Goal: Task Accomplishment & Management: Use online tool/utility

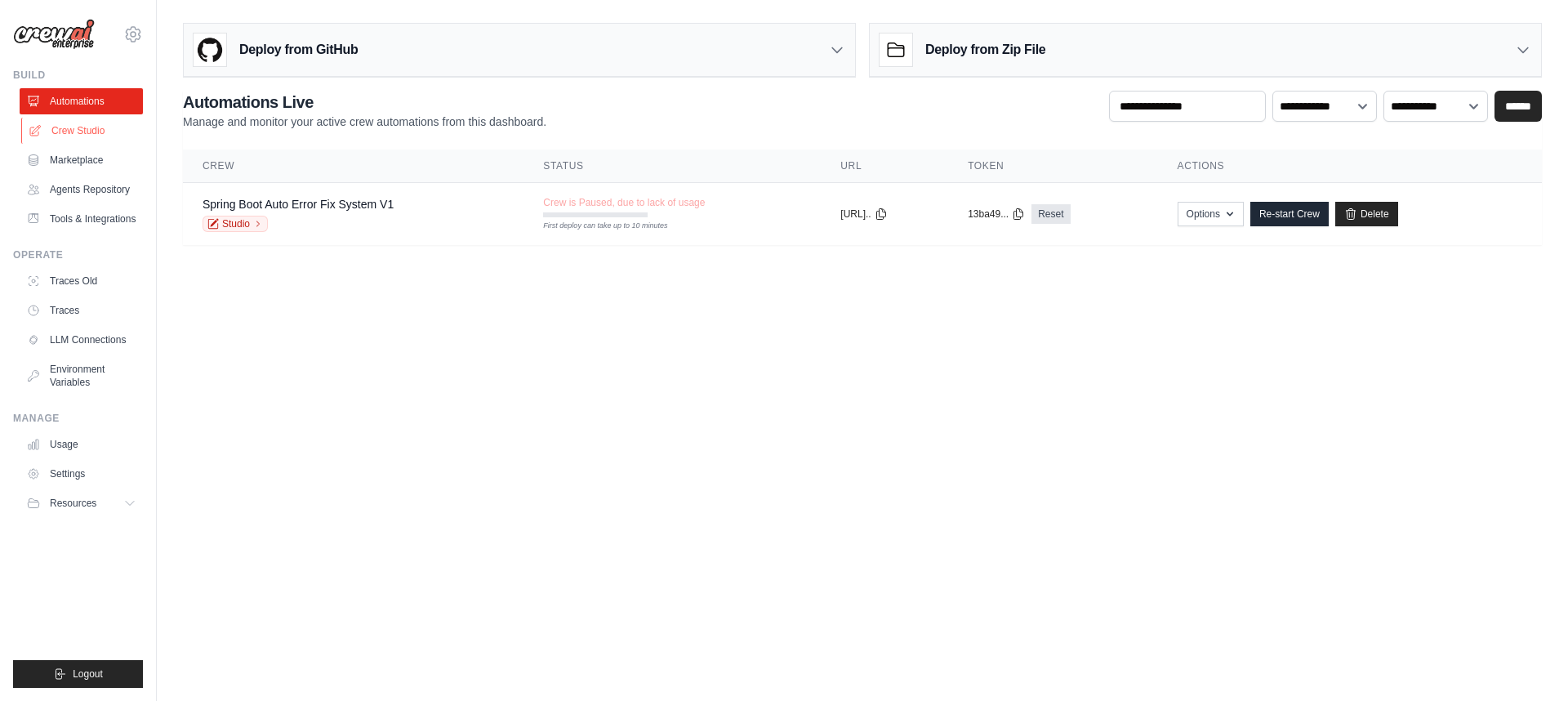
click at [81, 135] on link "Crew Studio" at bounding box center [82, 130] width 123 height 26
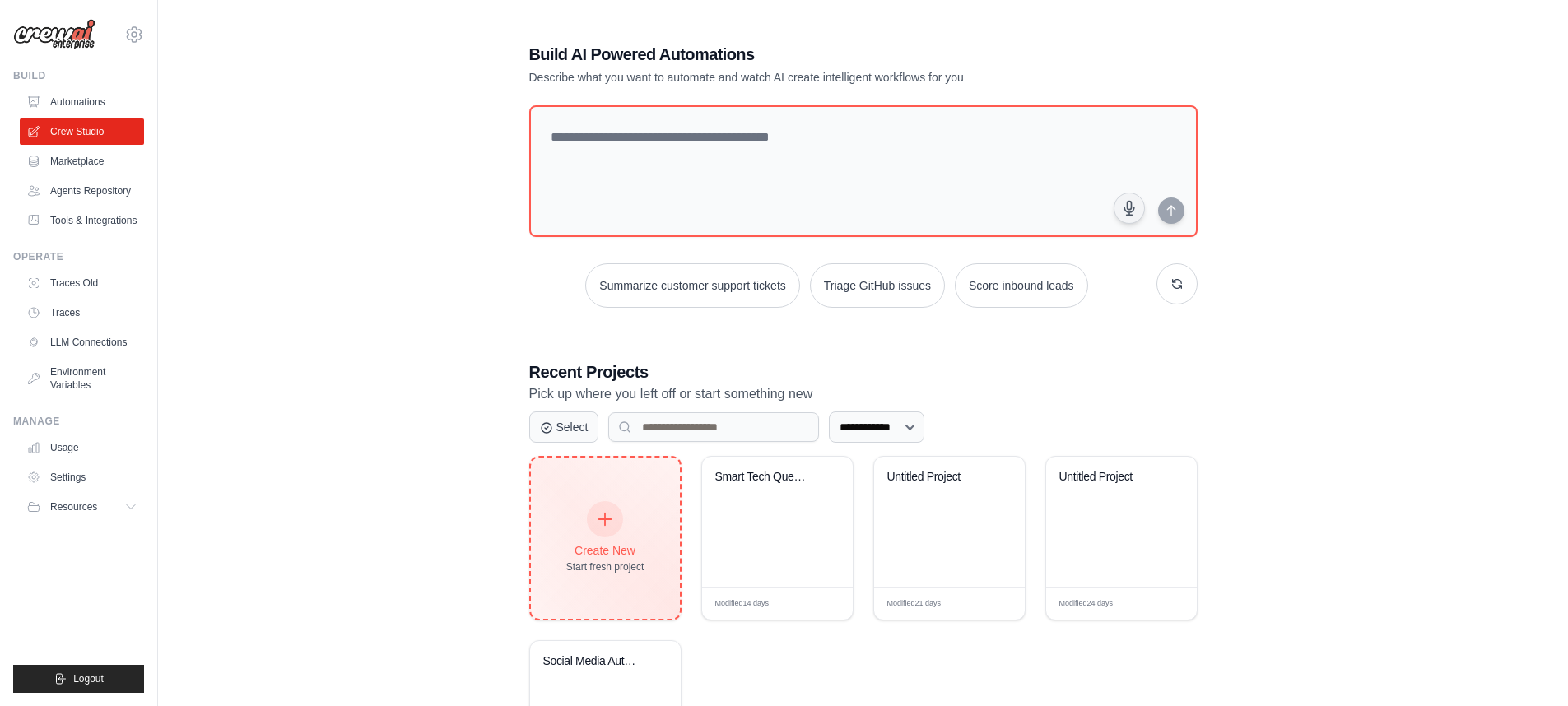
click at [603, 512] on icon at bounding box center [605, 518] width 18 height 18
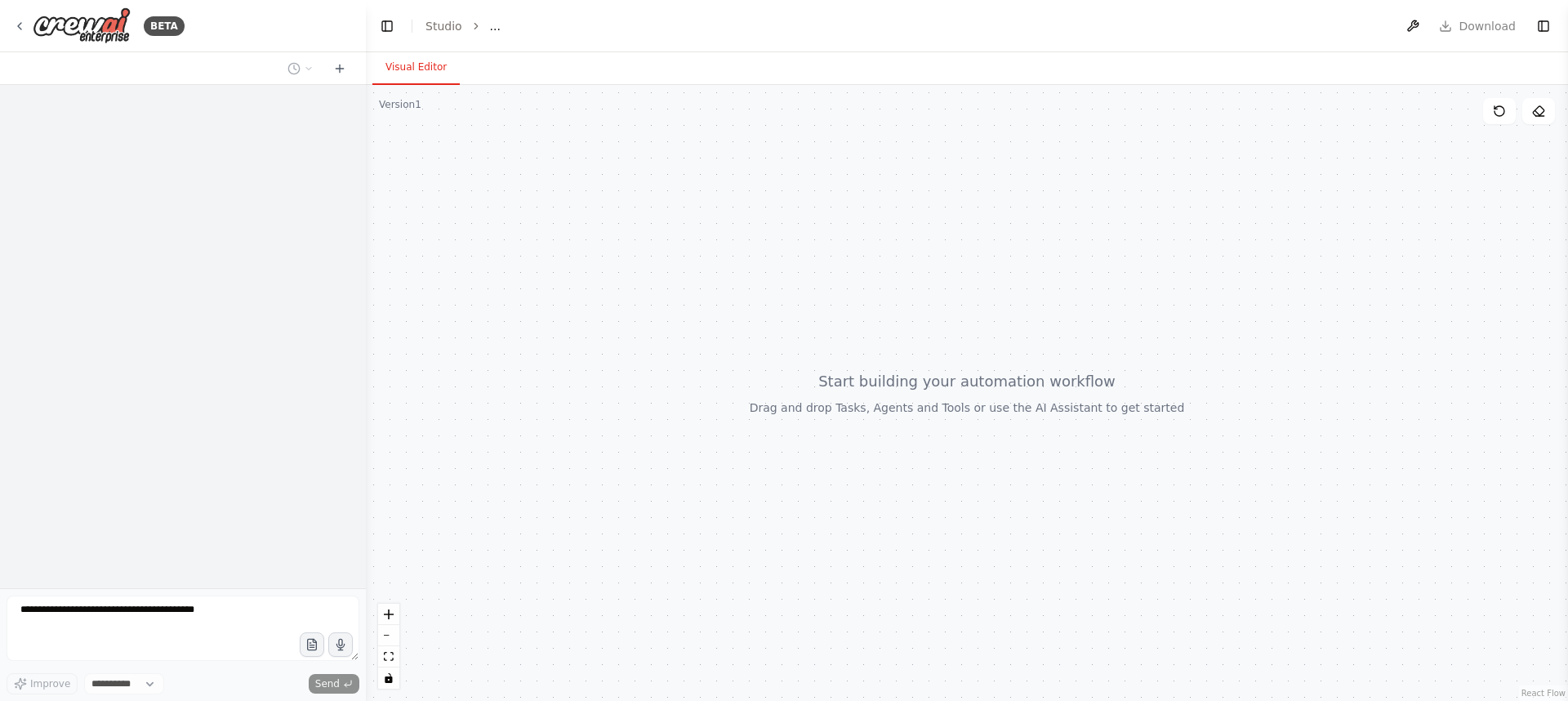
select select "****"
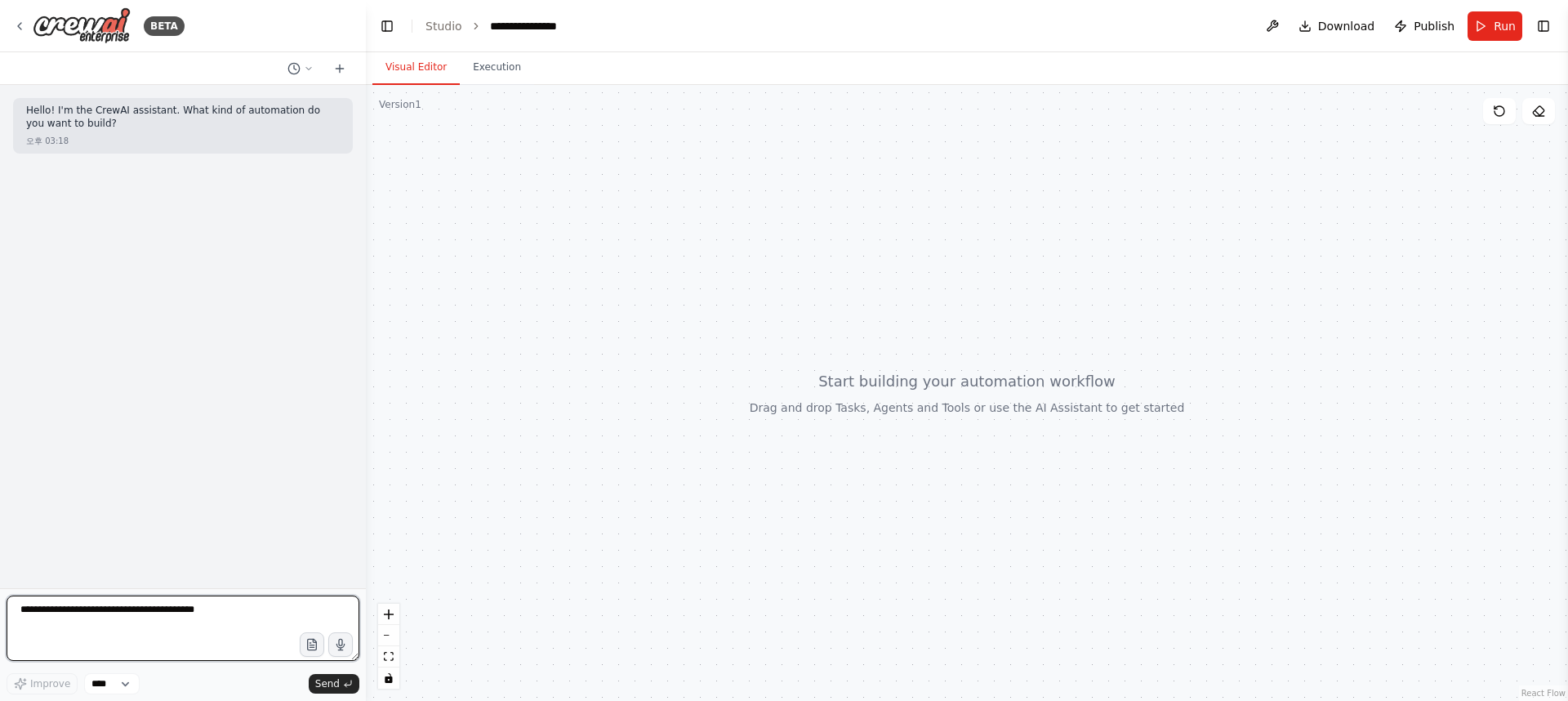
click at [180, 625] on textarea at bounding box center [183, 629] width 352 height 65
click at [189, 619] on textarea at bounding box center [183, 629] width 352 height 65
type textarea "*"
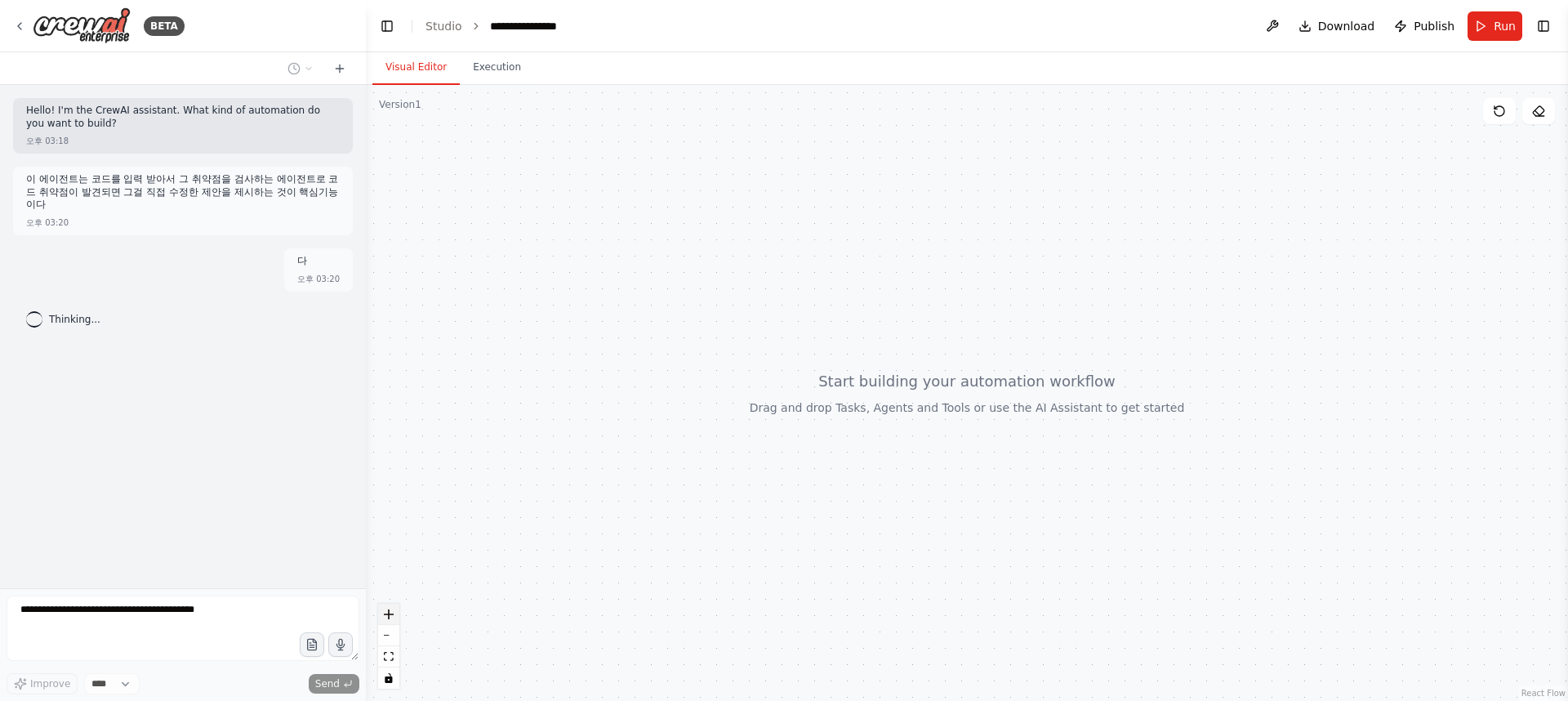
click at [391, 616] on icon "zoom in" at bounding box center [388, 615] width 10 height 10
click at [60, 284] on div "Hello! I'm the CrewAI assistant. What kind of automation do you want to build? …" at bounding box center [183, 337] width 366 height 504
click at [91, 324] on div "Hello! I'm the CrewAI assistant. What kind of automation do you want to build? …" at bounding box center [183, 337] width 366 height 504
click at [71, 21] on img at bounding box center [81, 26] width 98 height 37
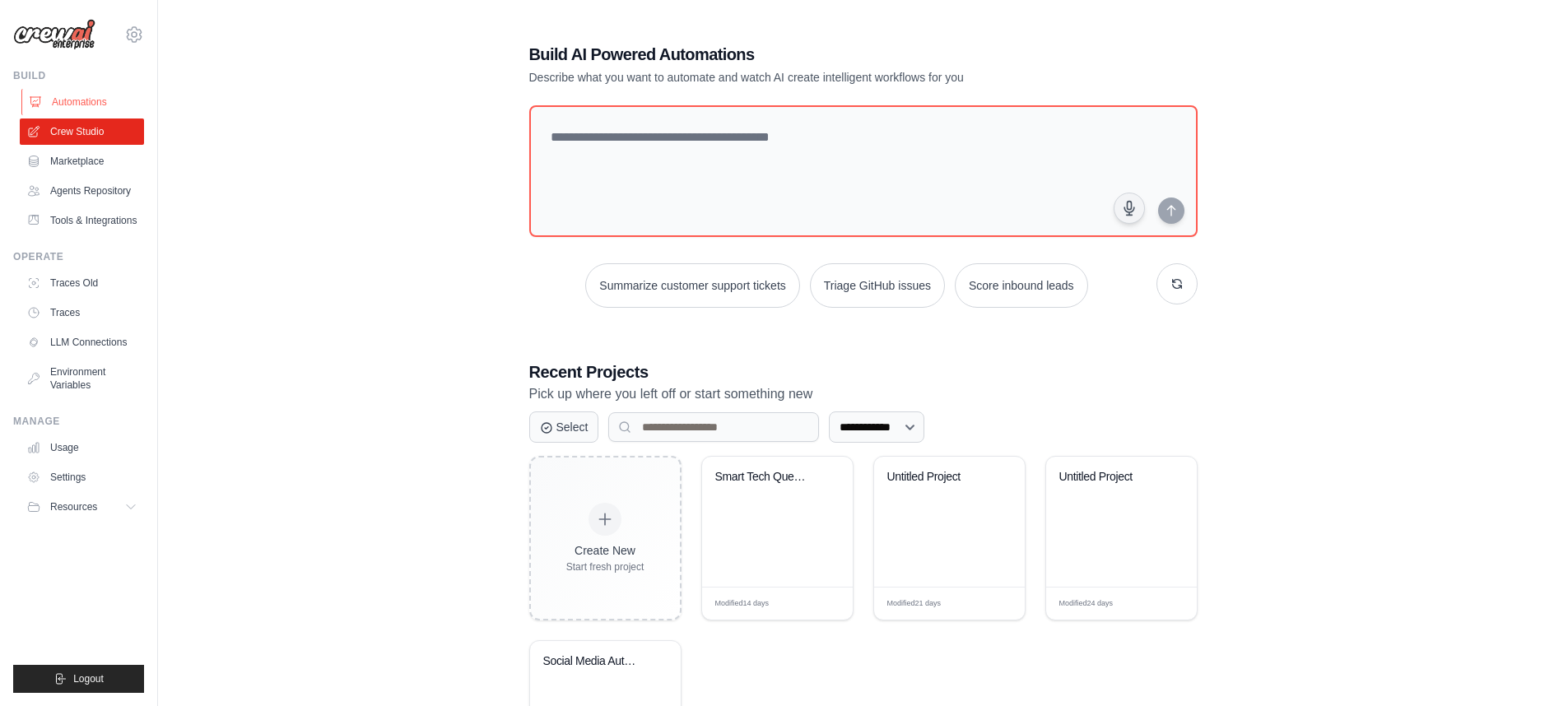
click at [96, 96] on link "Automations" at bounding box center [83, 101] width 124 height 26
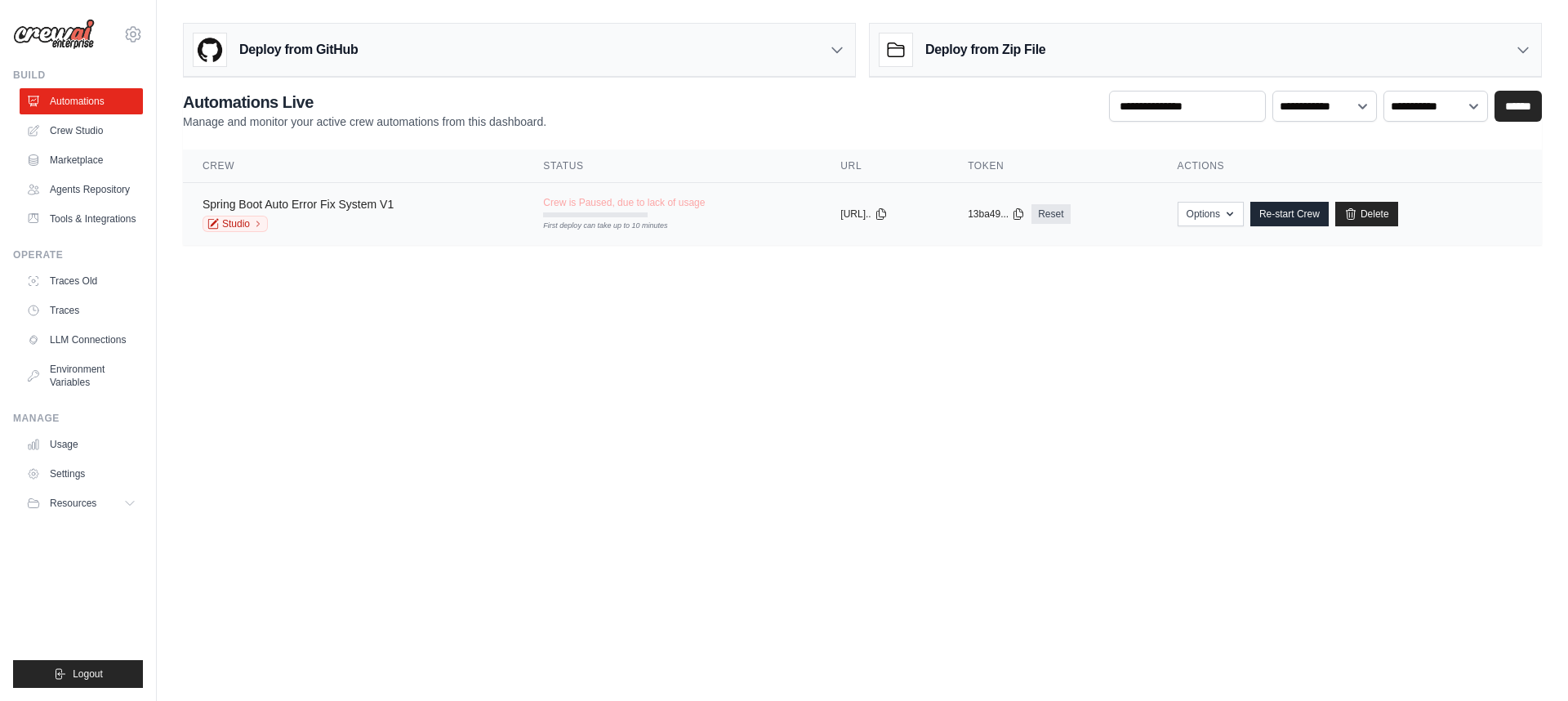
click at [343, 201] on link "Spring Boot Auto Error Fix System V1" at bounding box center [298, 205] width 191 height 13
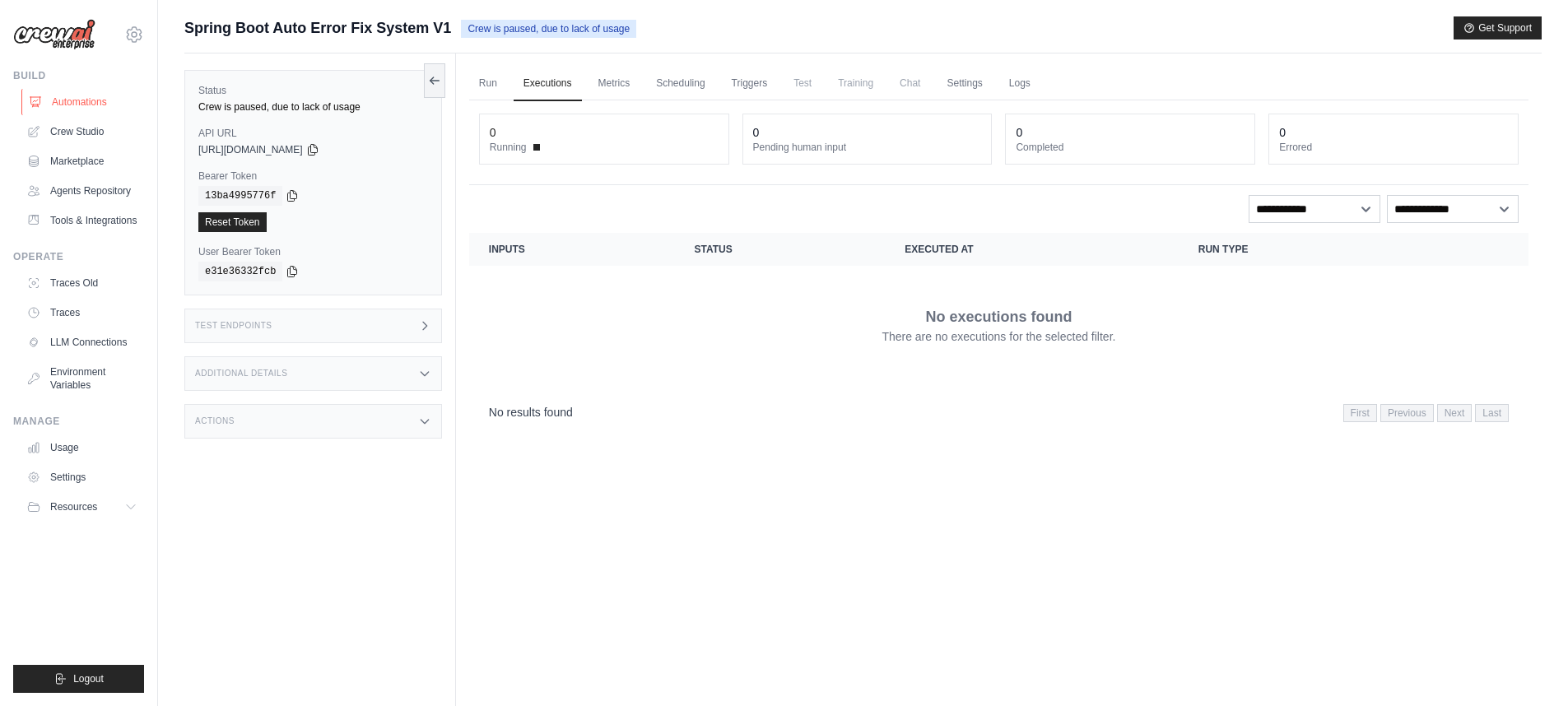
click at [76, 95] on link "Automations" at bounding box center [83, 101] width 124 height 26
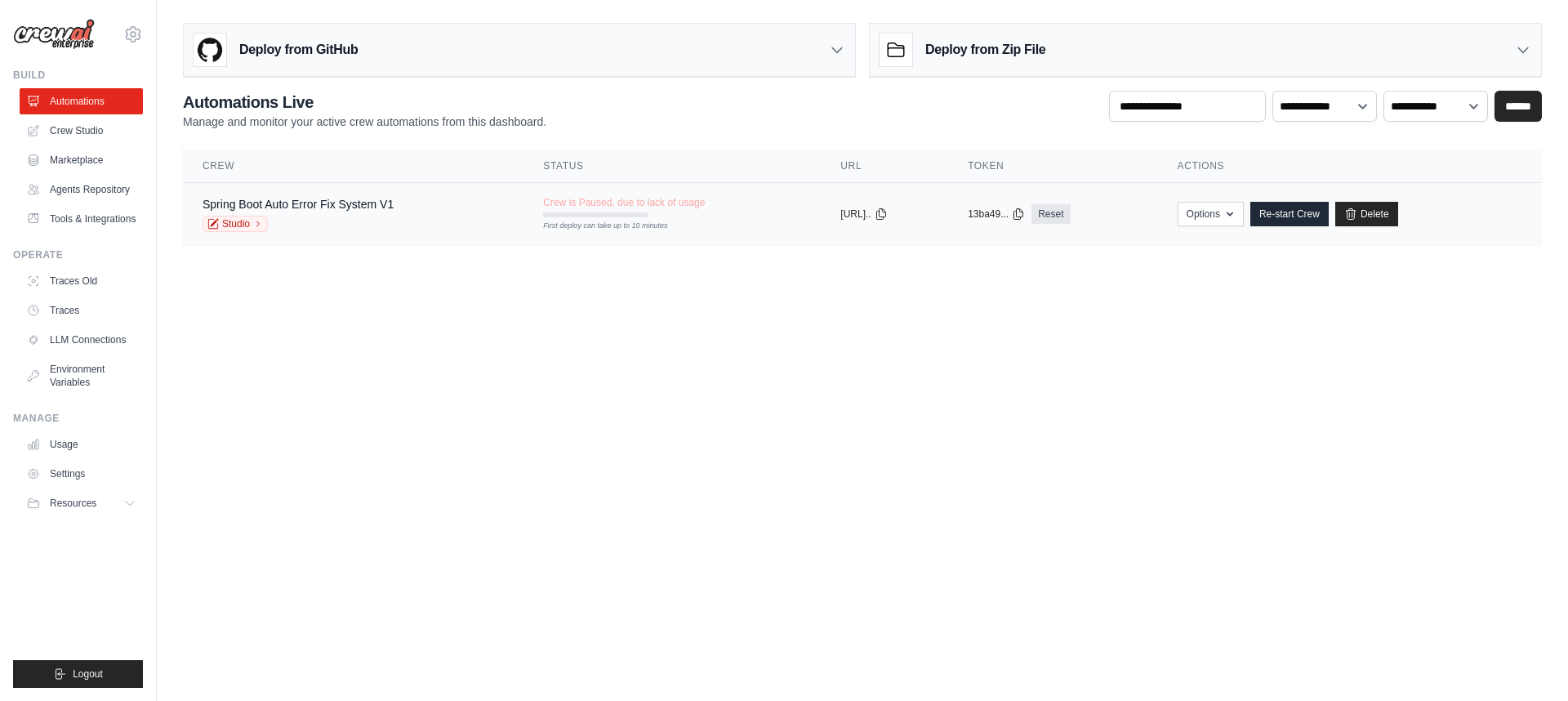
click at [645, 198] on span "Crew is Paused, due to lack of usage" at bounding box center [623, 203] width 162 height 13
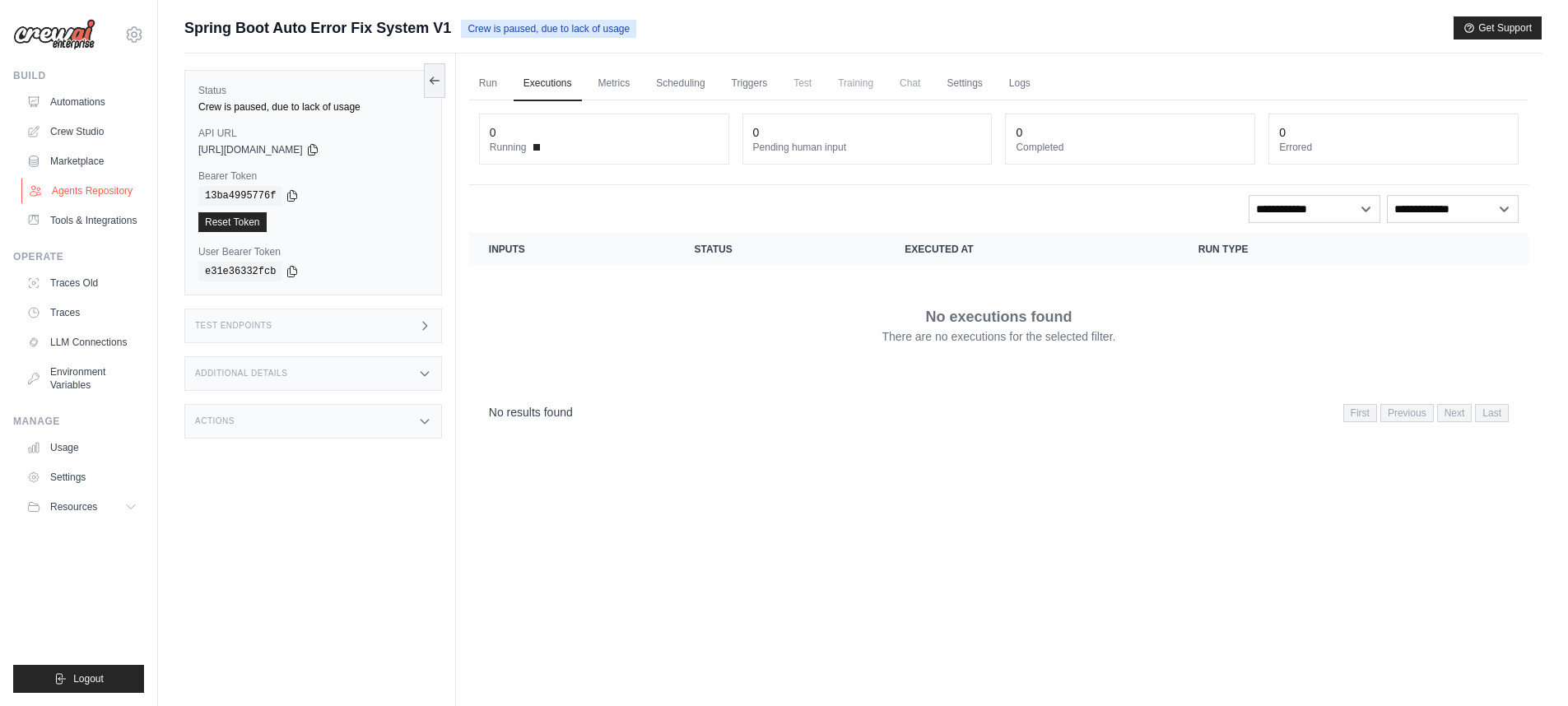
click at [84, 183] on link "Agents Repository" at bounding box center [83, 190] width 124 height 26
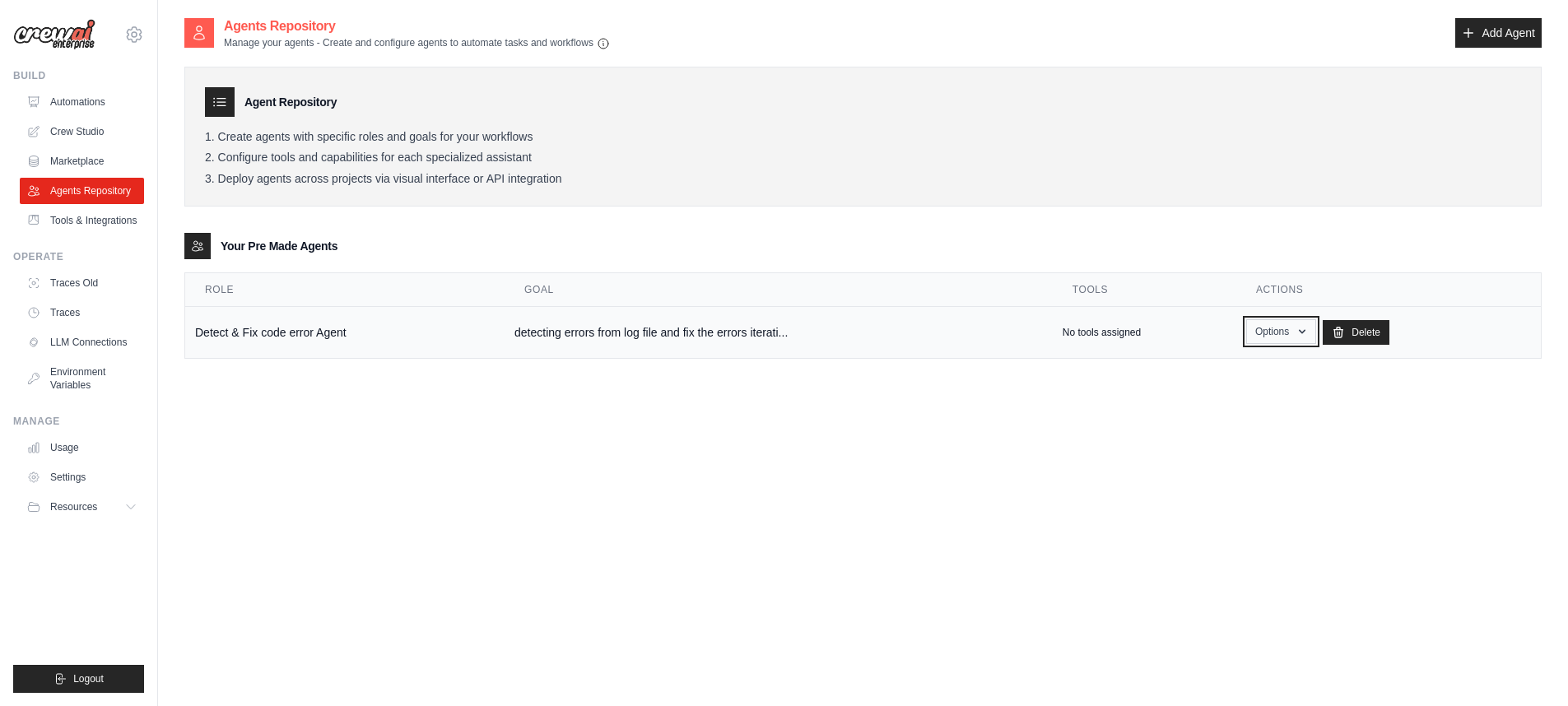
click at [1283, 331] on button "Options" at bounding box center [1281, 331] width 70 height 25
click at [1221, 368] on link "Show" at bounding box center [1257, 369] width 118 height 30
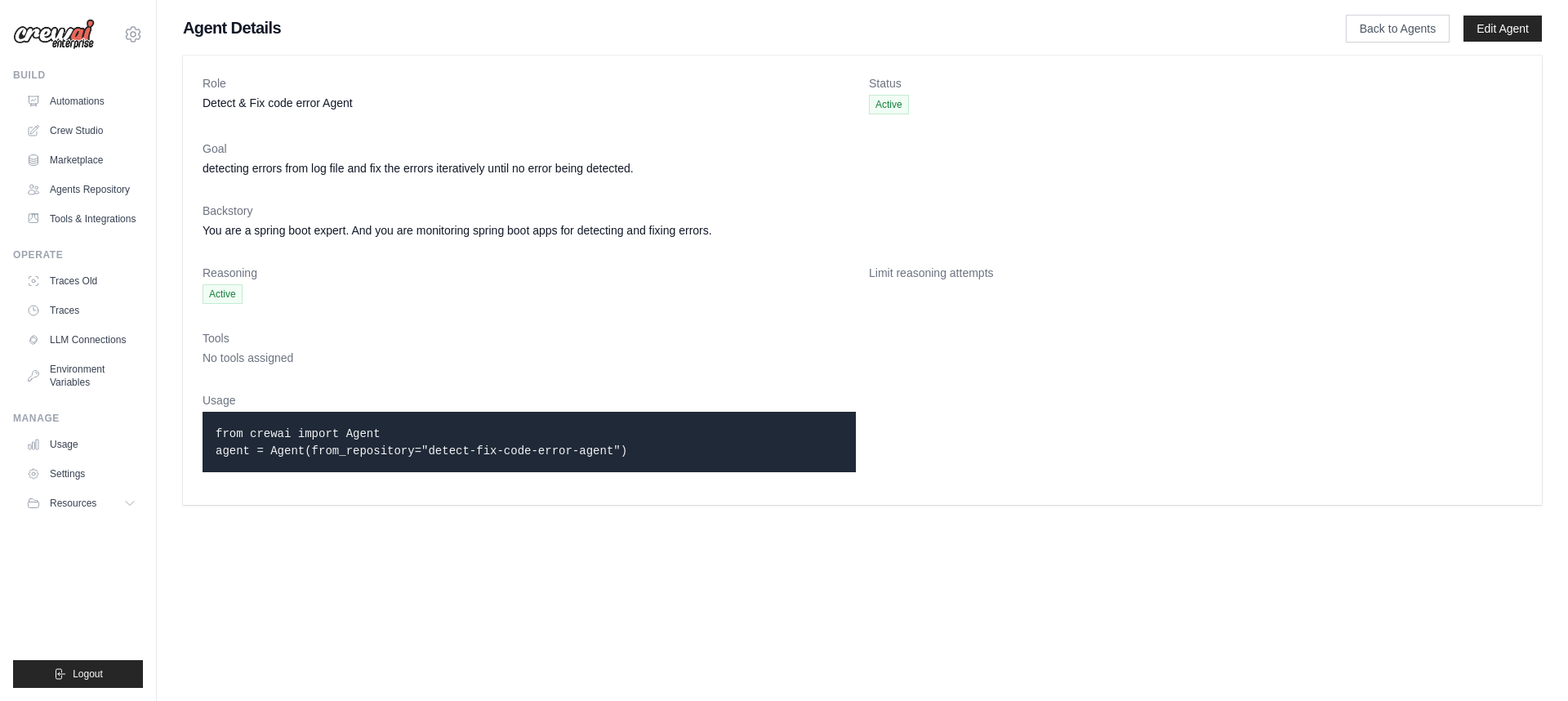
click at [322, 286] on dd "Active" at bounding box center [529, 294] width 654 height 19
click at [357, 259] on dl "Role Detect & Fix code error Agent Status Active Goal detecting errors from log…" at bounding box center [862, 280] width 1320 height 411
click at [1507, 31] on link "Edit Agent" at bounding box center [1502, 28] width 78 height 26
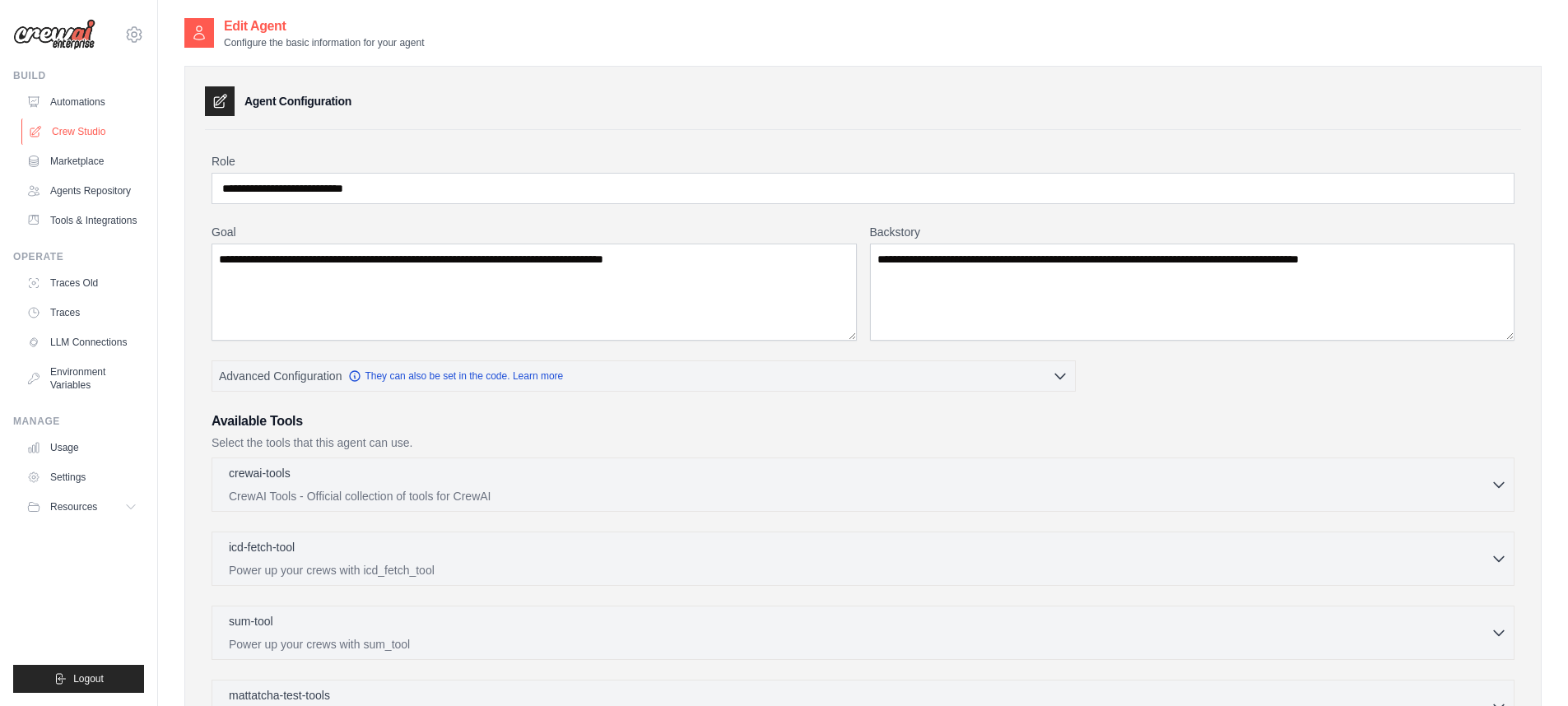
click at [90, 130] on link "Crew Studio" at bounding box center [83, 131] width 124 height 26
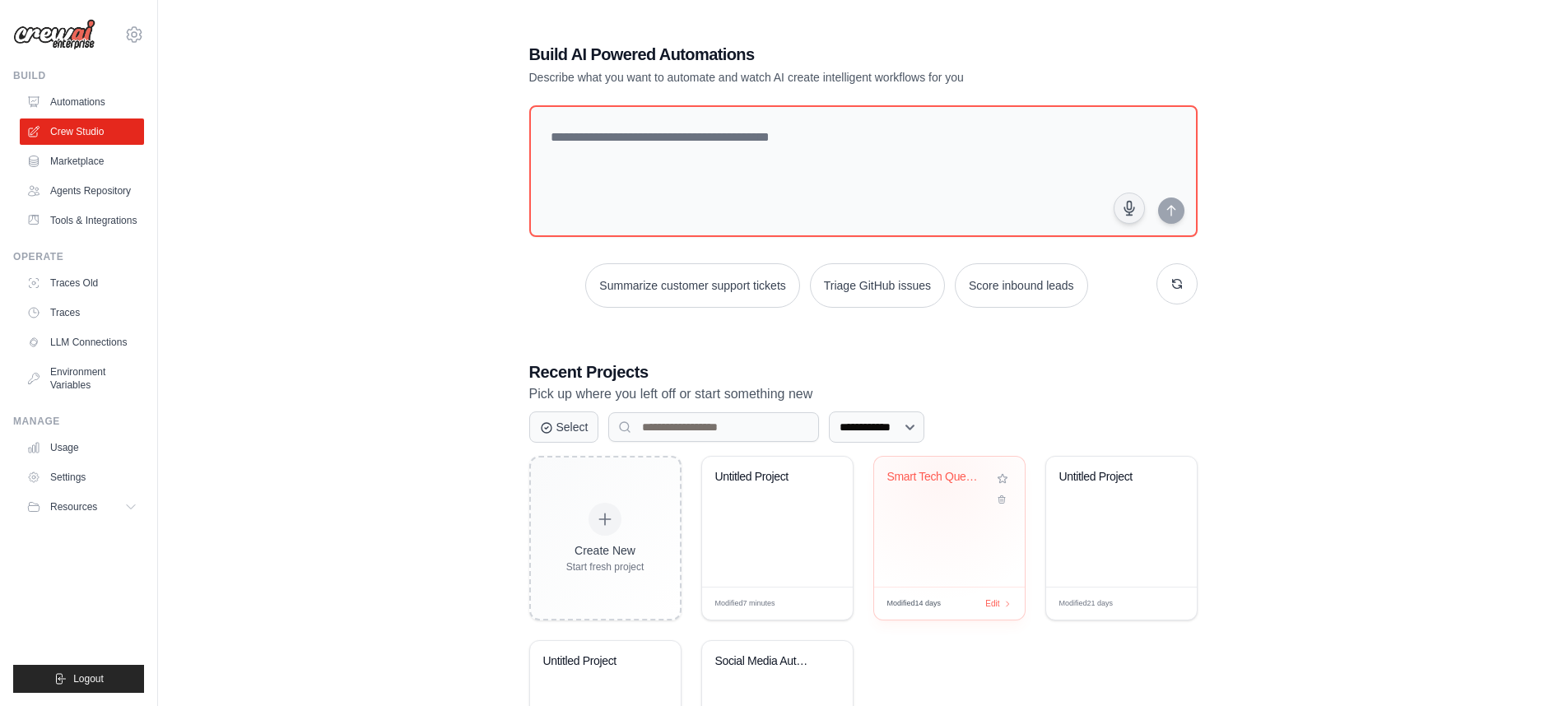
click at [939, 479] on div "Smart Tech Query Assistant" at bounding box center [937, 478] width 100 height 15
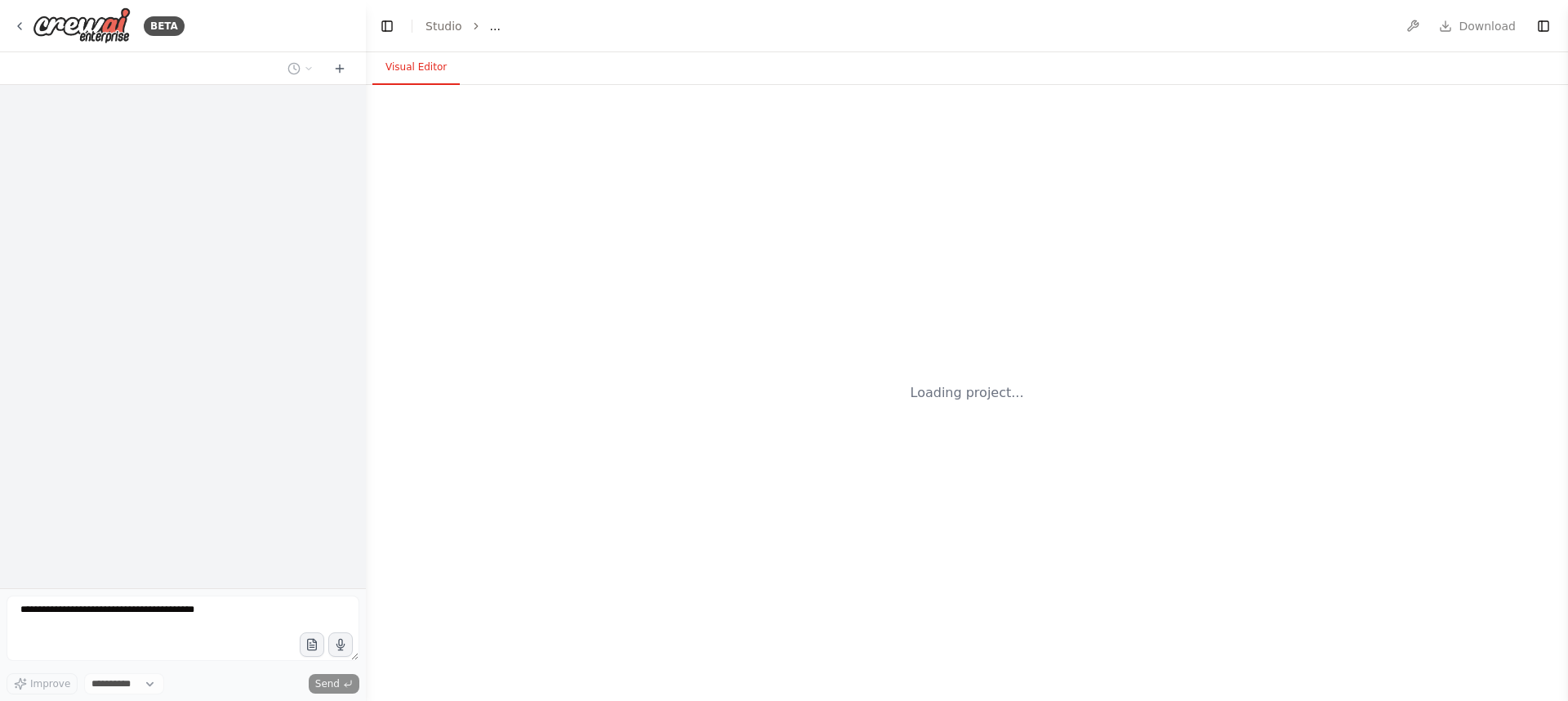
select select "****"
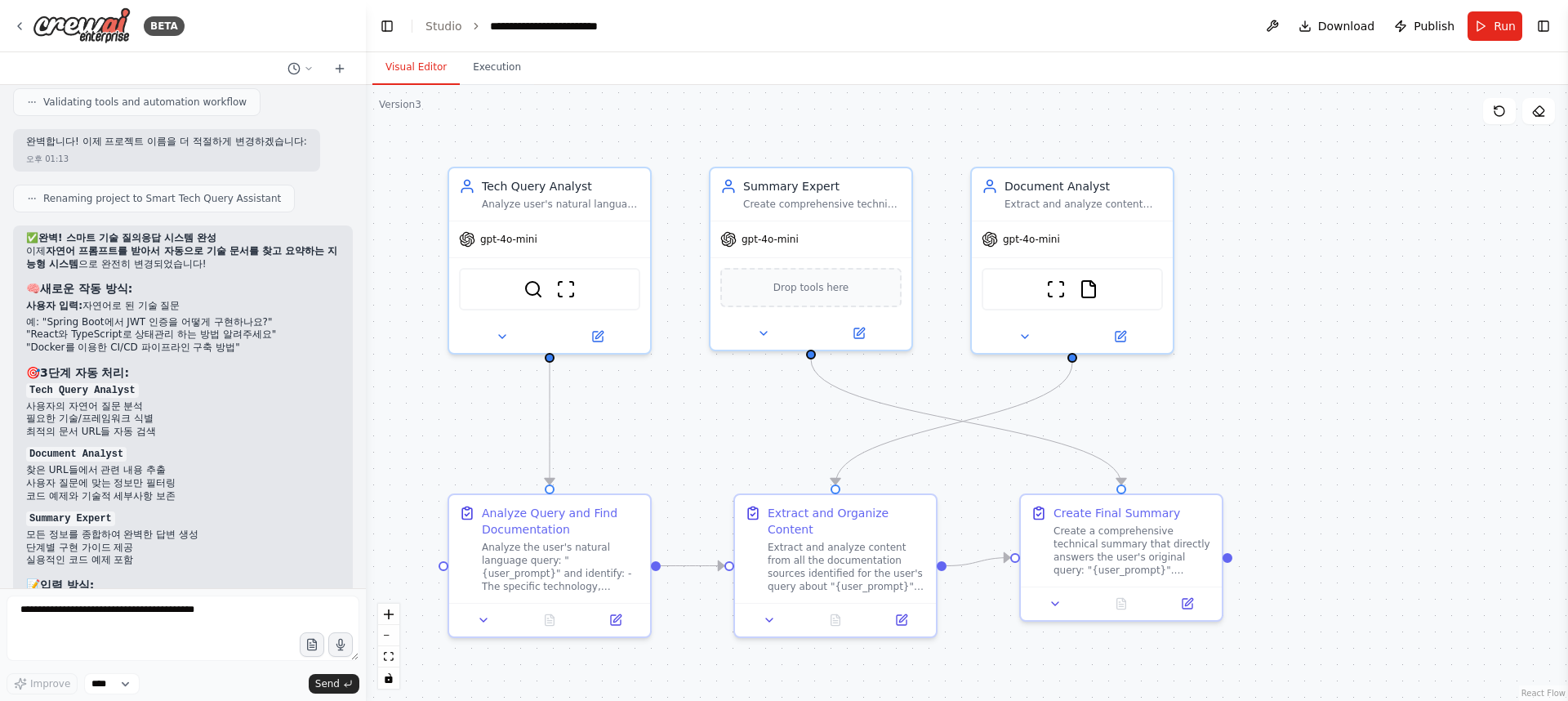
scroll to position [15001, 0]
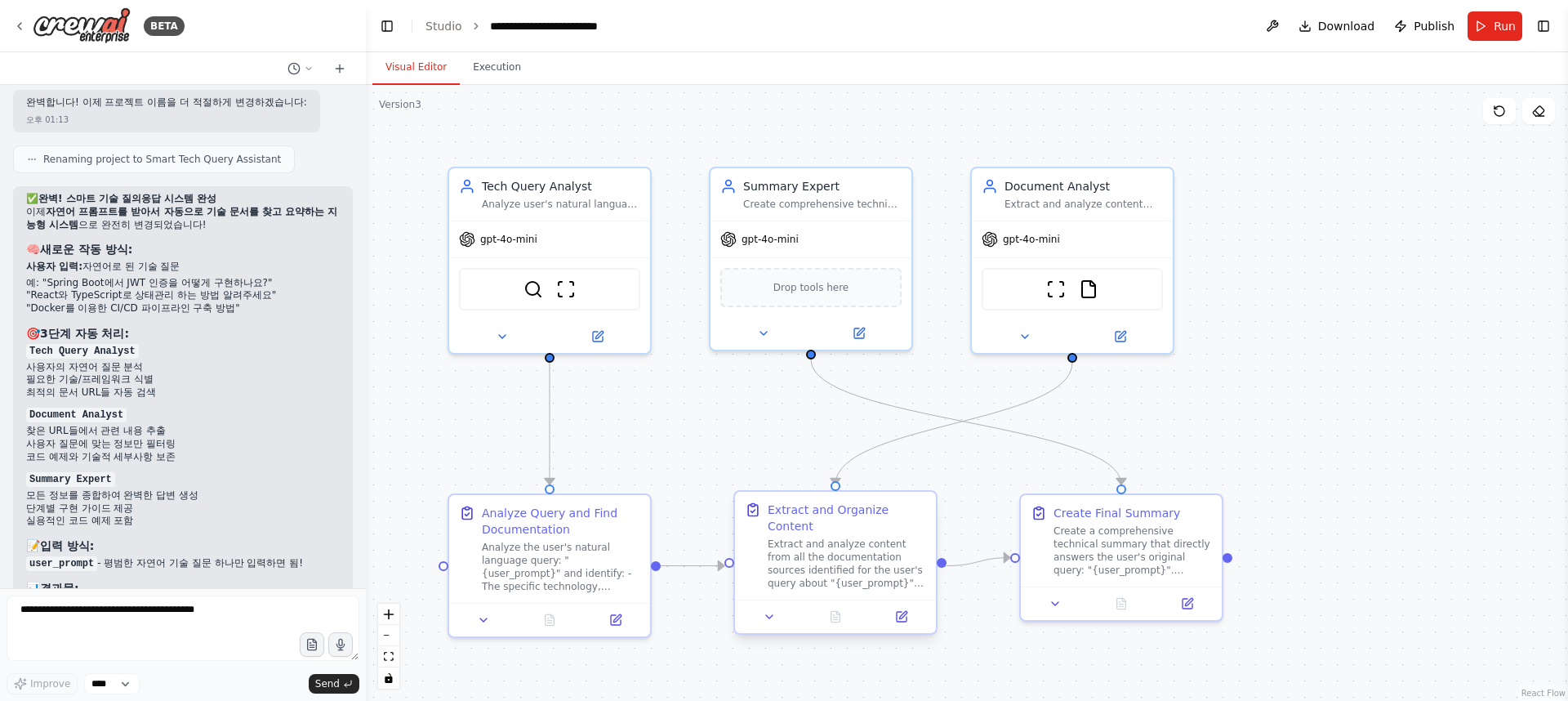
click at [859, 526] on div "Extract and Organize Content" at bounding box center [847, 518] width 159 height 33
click at [606, 521] on div "Analyze Query and Find Documentation" at bounding box center [560, 518] width 159 height 33
click at [604, 520] on div "Analyze Query and Find Documentation" at bounding box center [560, 518] width 159 height 33
click at [620, 615] on icon at bounding box center [616, 617] width 13 height 13
